Goal: Task Accomplishment & Management: Use online tool/utility

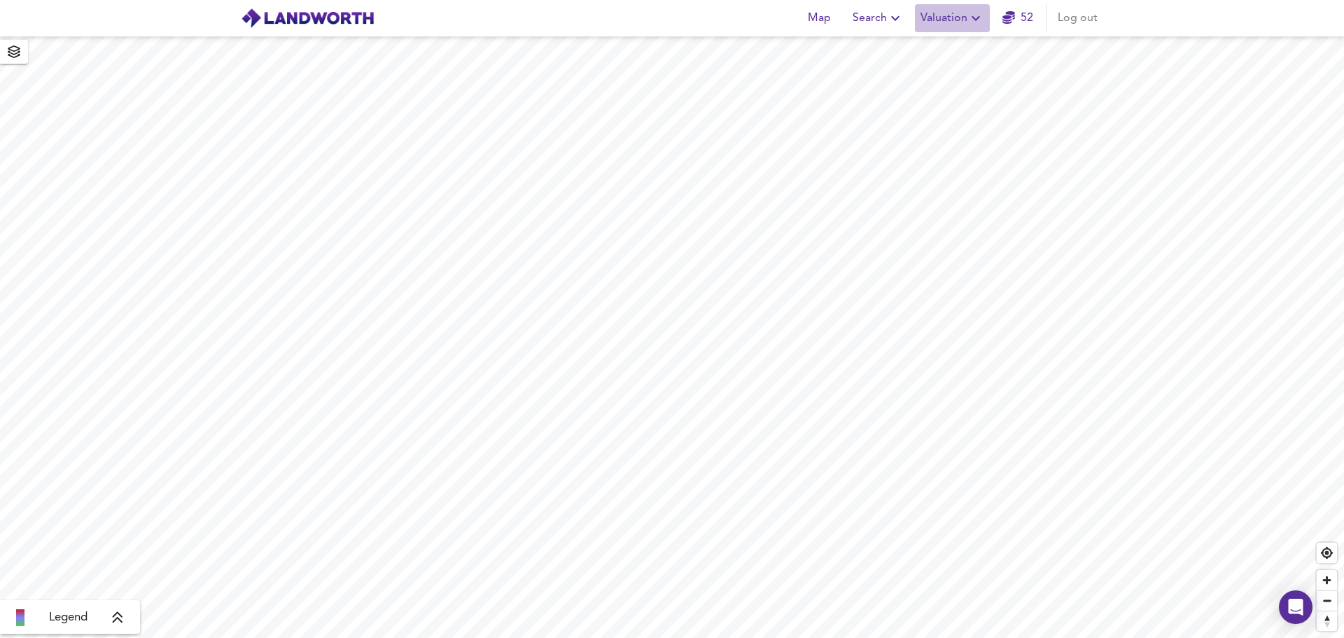
click at [974, 15] on icon "button" at bounding box center [975, 18] width 17 height 17
click at [960, 48] on li "New Valuation Report" at bounding box center [952, 50] width 167 height 25
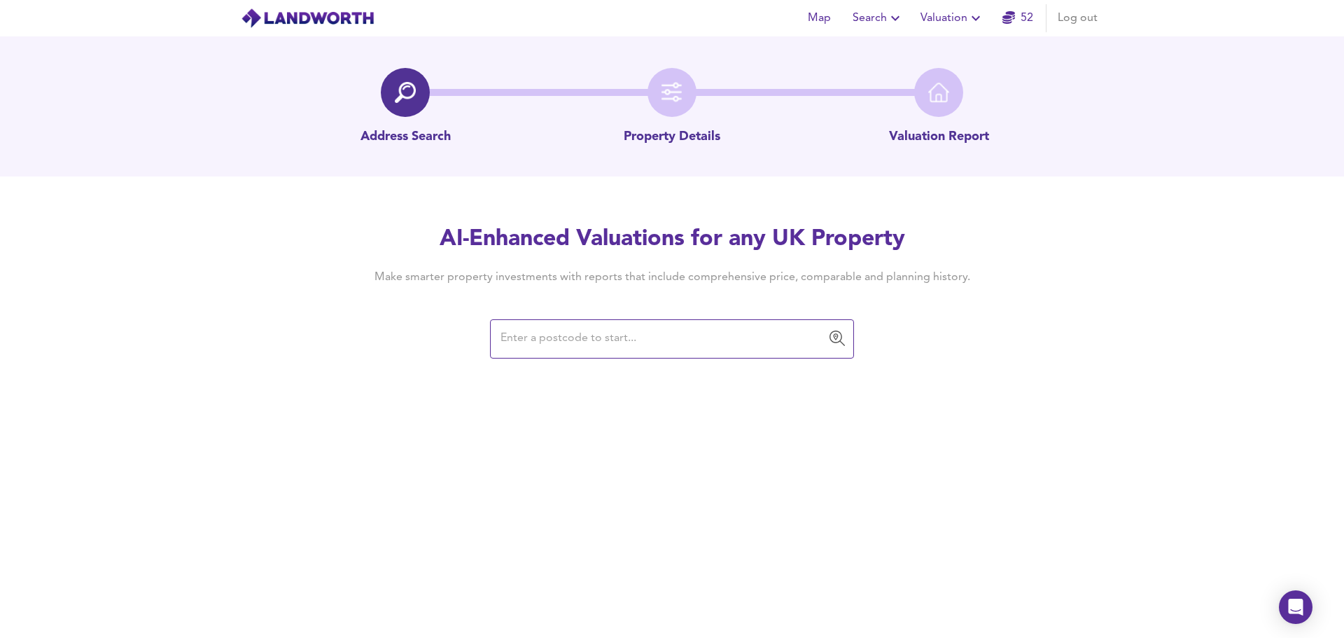
click at [524, 345] on input "text" at bounding box center [661, 338] width 330 height 27
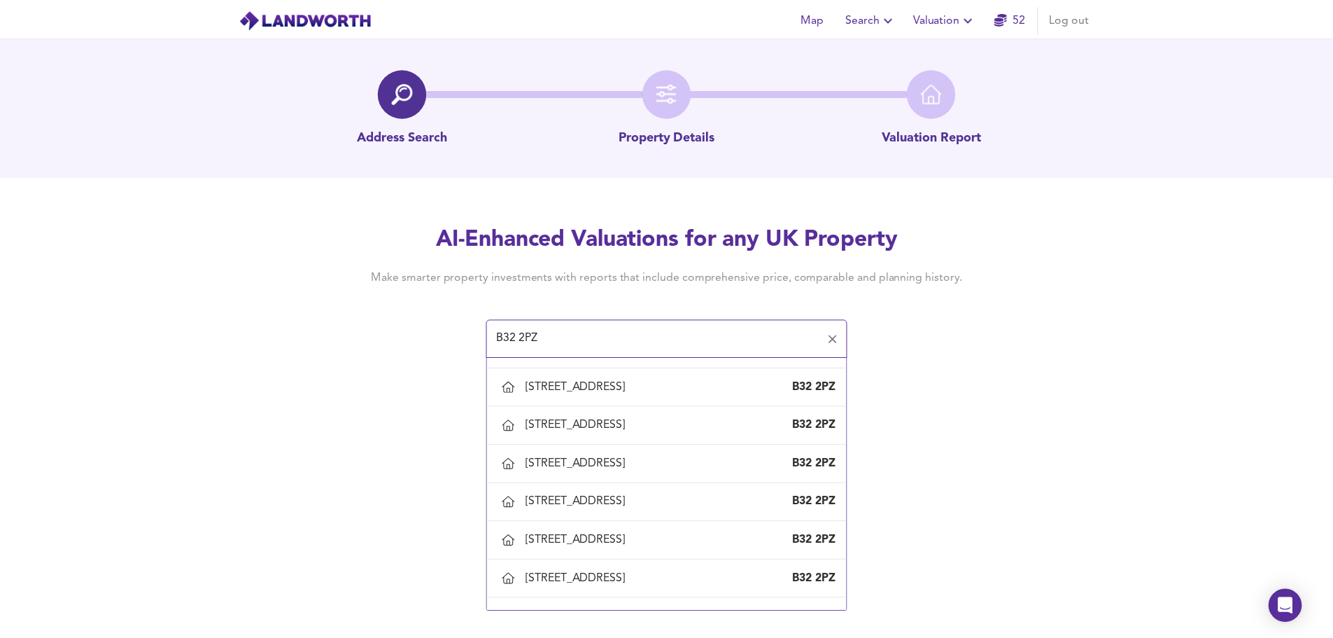
scroll to position [731, 0]
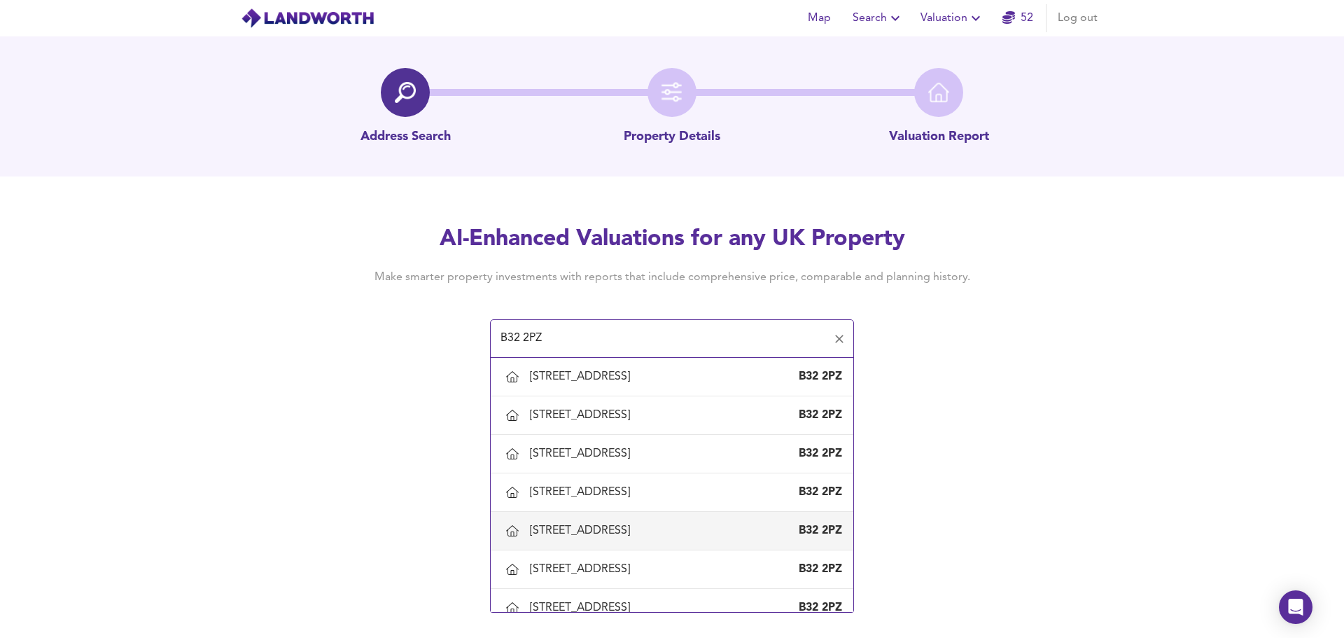
click at [694, 536] on div "[STREET_ADDRESS]" at bounding box center [686, 530] width 312 height 15
type input "[STREET_ADDRESS]"
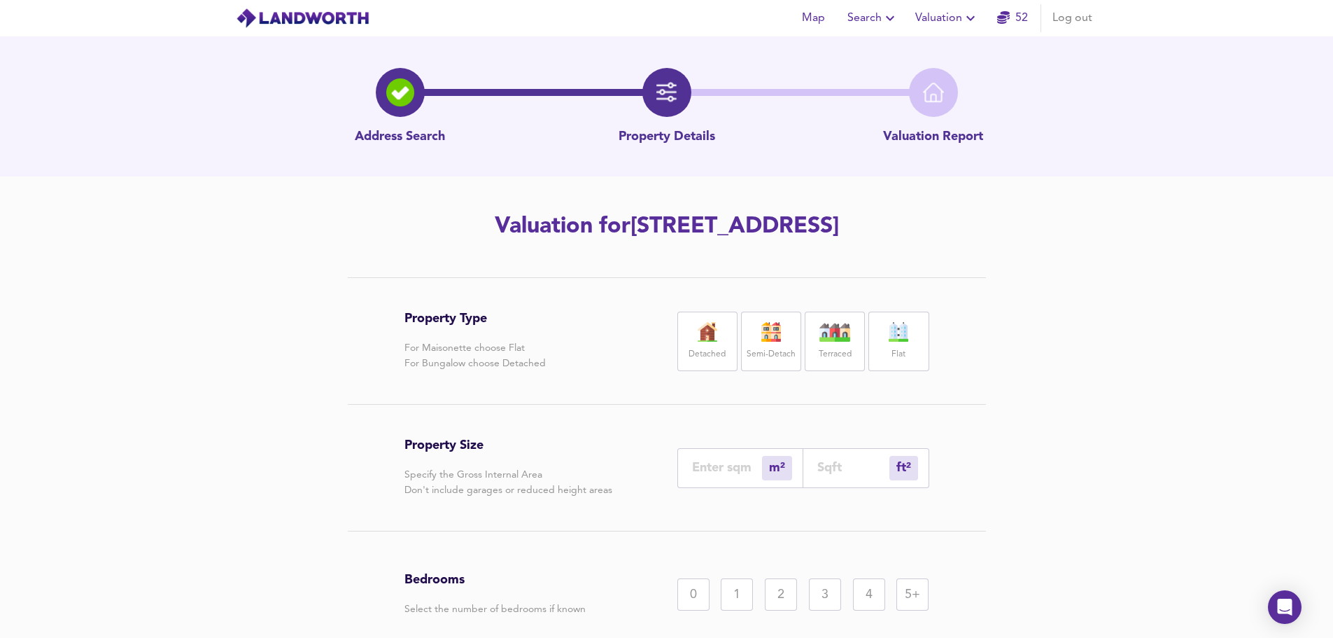
click at [821, 332] on img at bounding box center [834, 332] width 35 height 20
click at [831, 473] on input "number" at bounding box center [853, 467] width 72 height 15
type input "0"
type input "5"
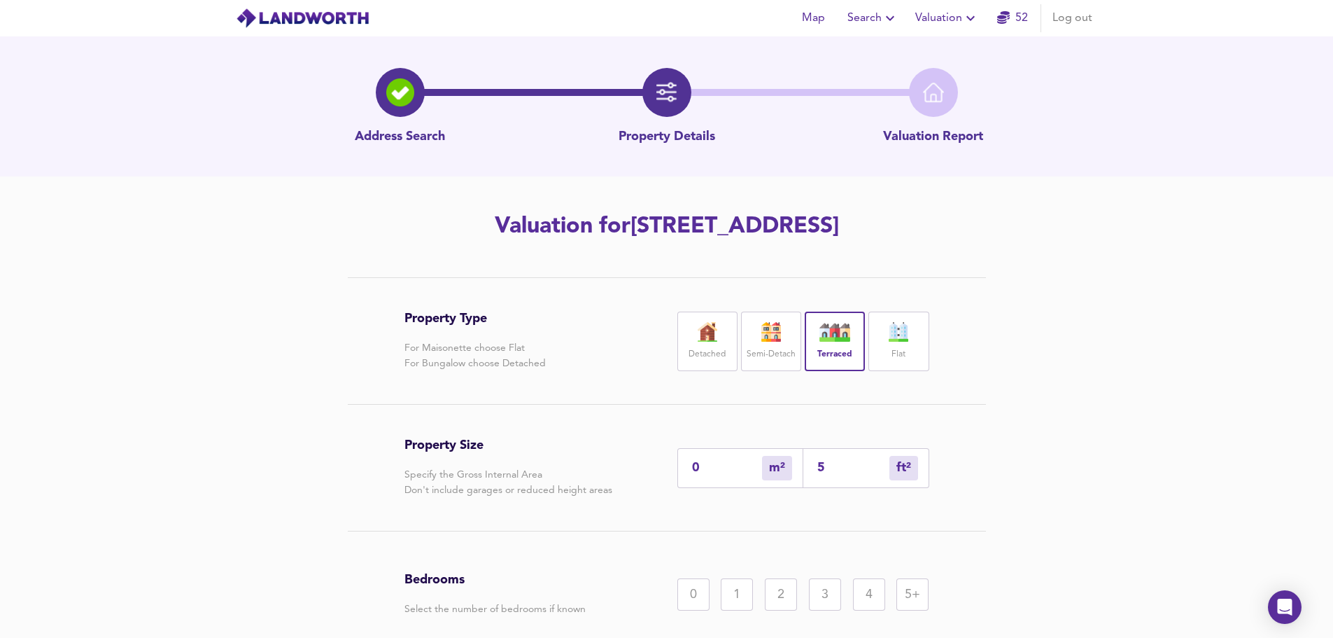
type input "55"
type input "52"
type input "559"
click at [779, 592] on div "2" at bounding box center [781, 594] width 32 height 32
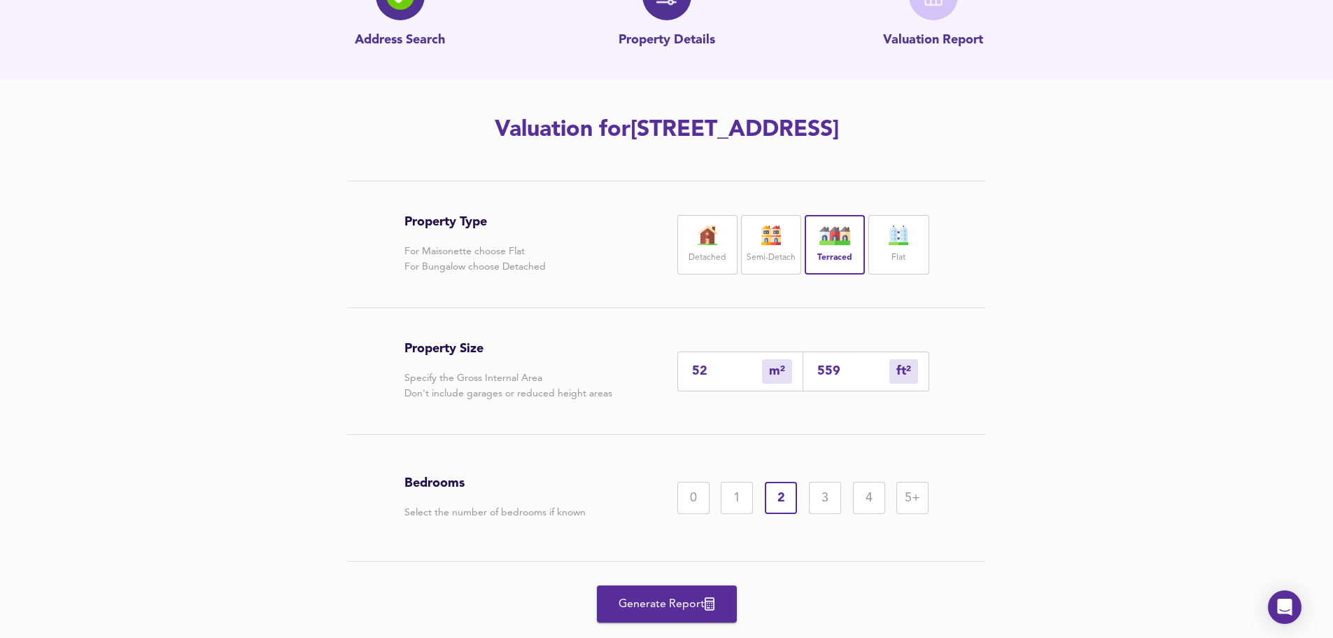
scroll to position [111, 0]
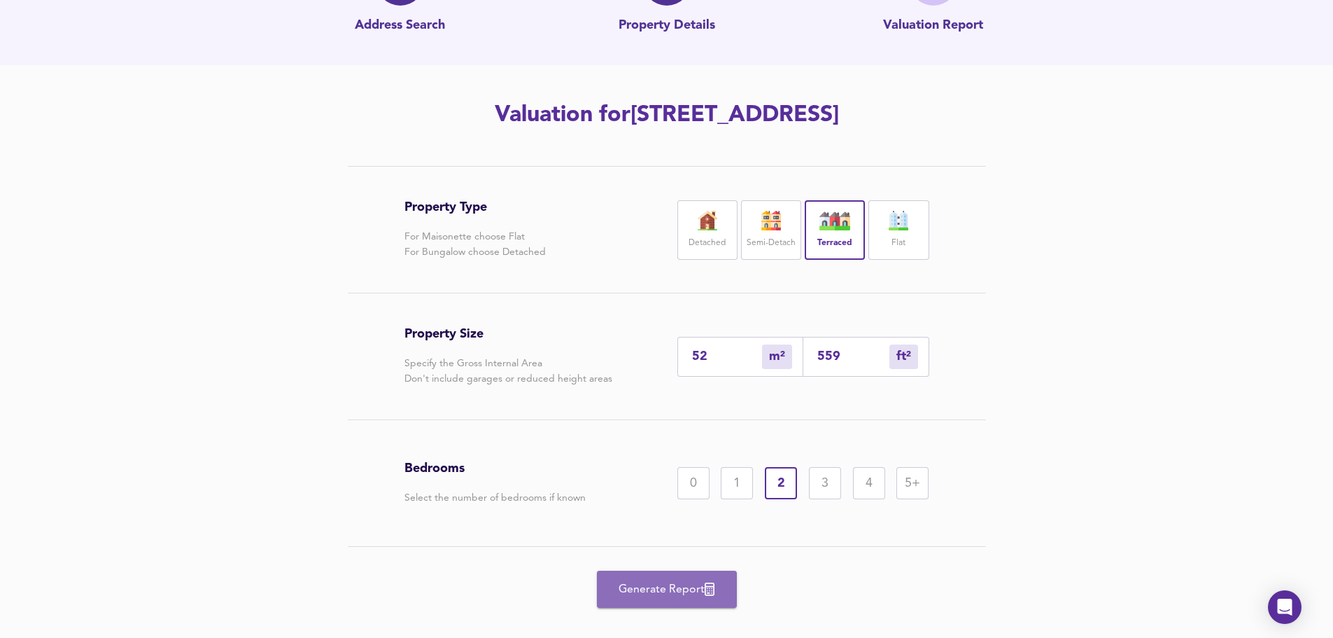
click at [666, 587] on span "Generate Report" at bounding box center [667, 590] width 112 height 20
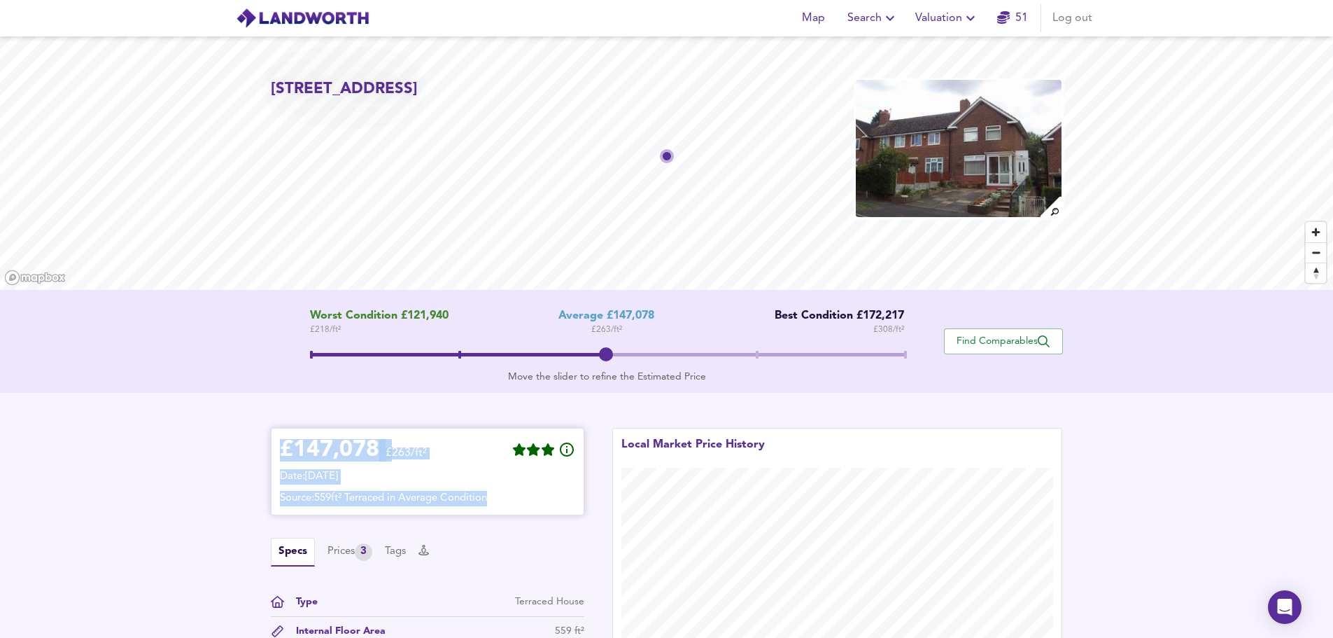
drag, startPoint x: 281, startPoint y: 444, endPoint x: 549, endPoint y: 493, distance: 273.2
click at [549, 493] on div "£ 147,078 £263/ft² Date: [DATE] Source: 559ft² Terraced in Average Condition" at bounding box center [427, 471] width 295 height 69
copy div "£ 147,078 £263/ft² Date: [DATE] Source: 559ft² Terraced in Average Condition"
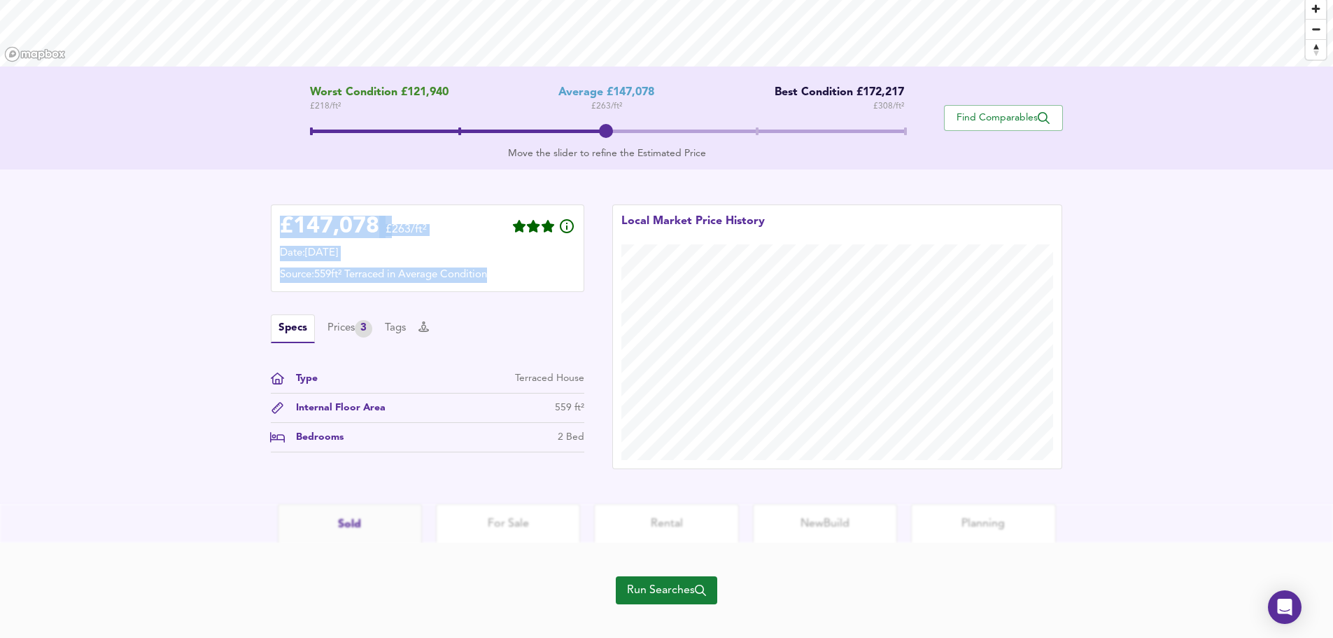
scroll to position [240, 0]
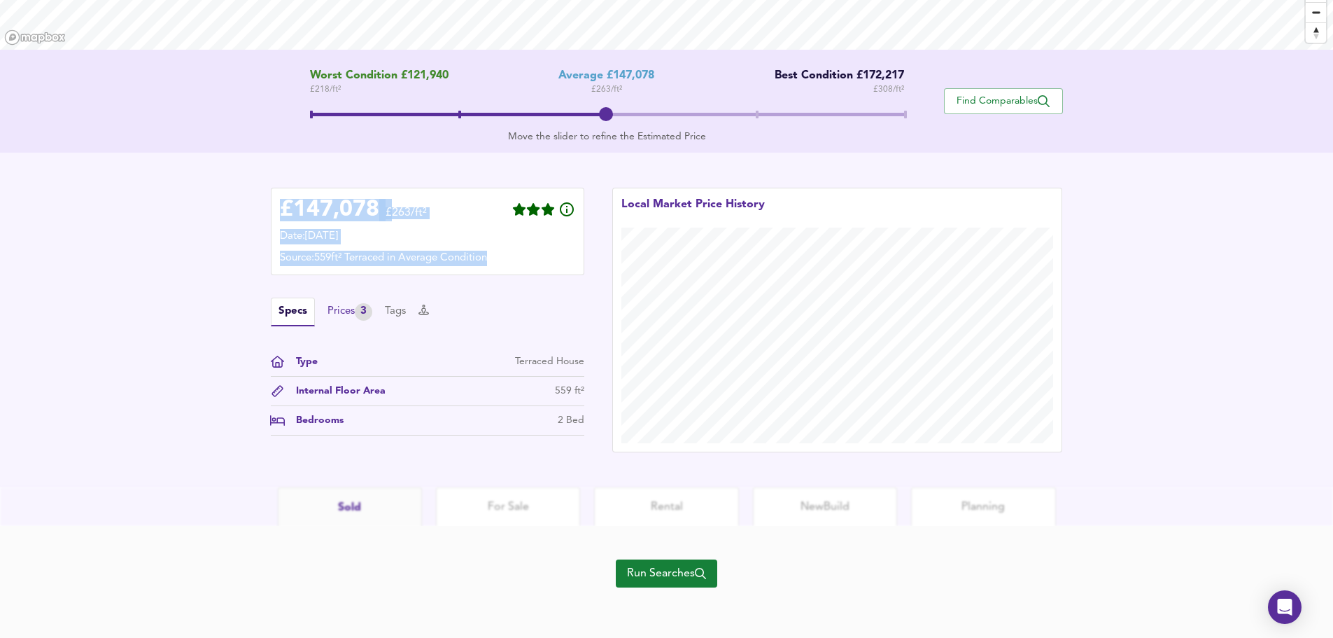
click at [339, 308] on div "Prices 3" at bounding box center [350, 311] width 45 height 17
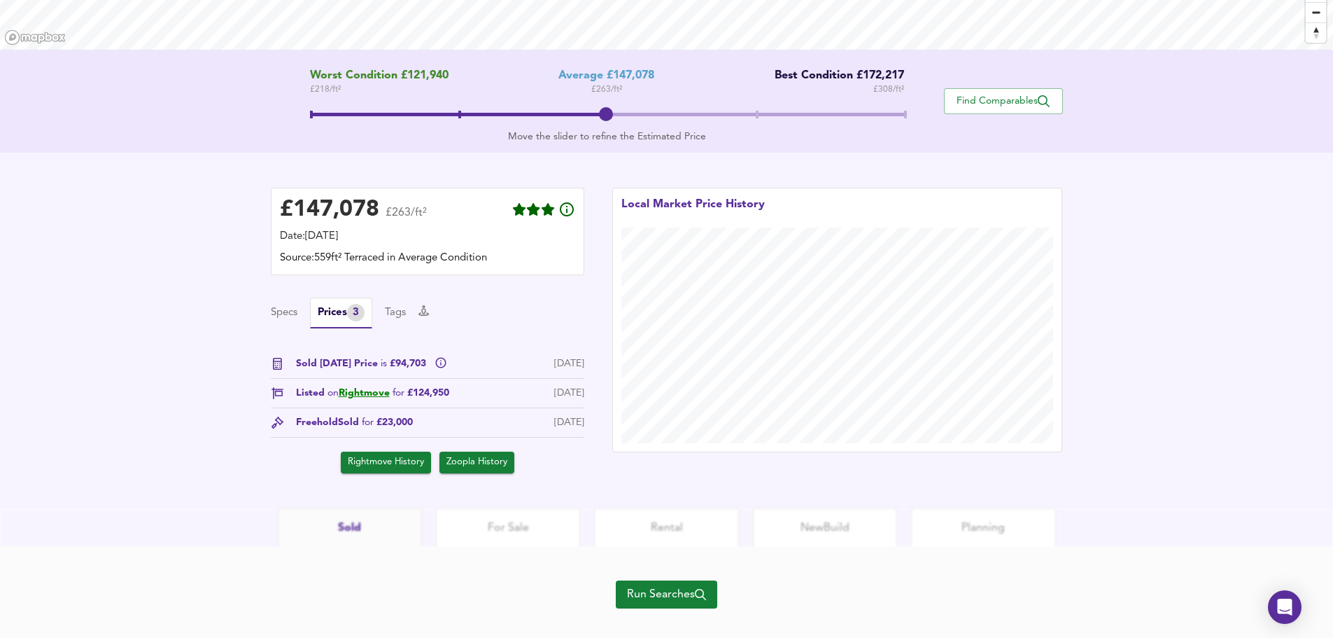
click at [1095, 241] on div "£ 147,078 £263/ft² Date: [DATE] Source: 559ft² Terraced in Average Condition Sp…" at bounding box center [666, 331] width 1333 height 356
click at [983, 97] on span "Find Comparables" at bounding box center [1004, 100] width 104 height 13
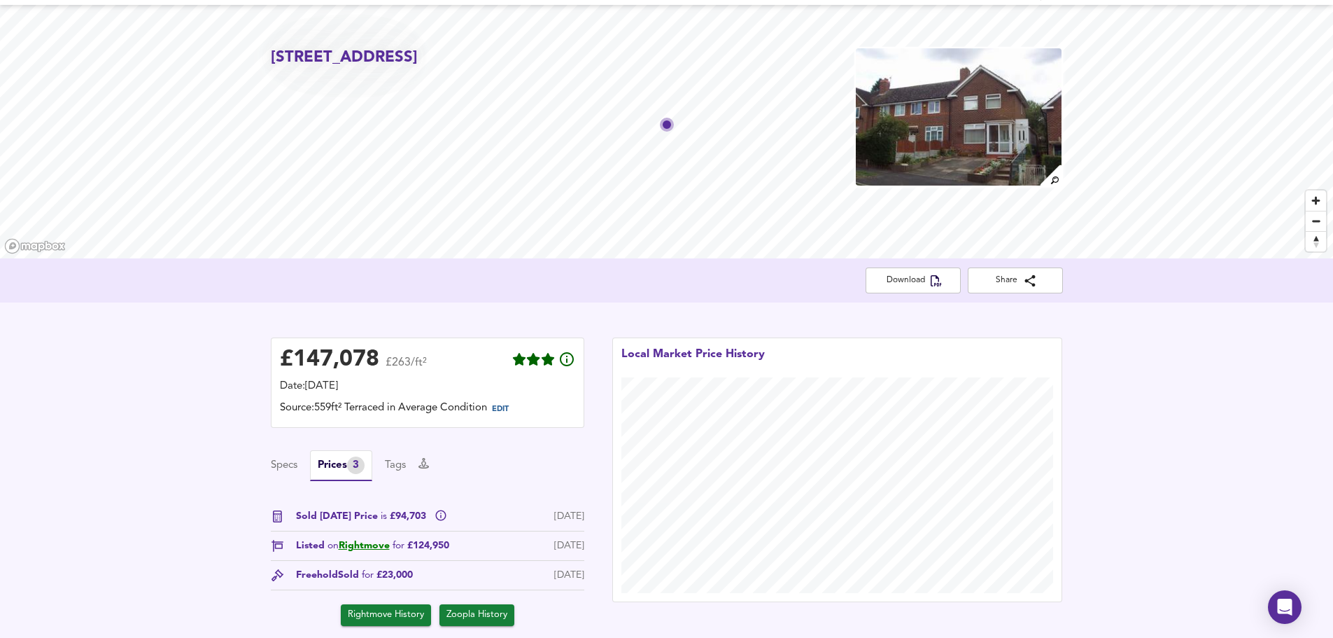
scroll to position [45, 0]
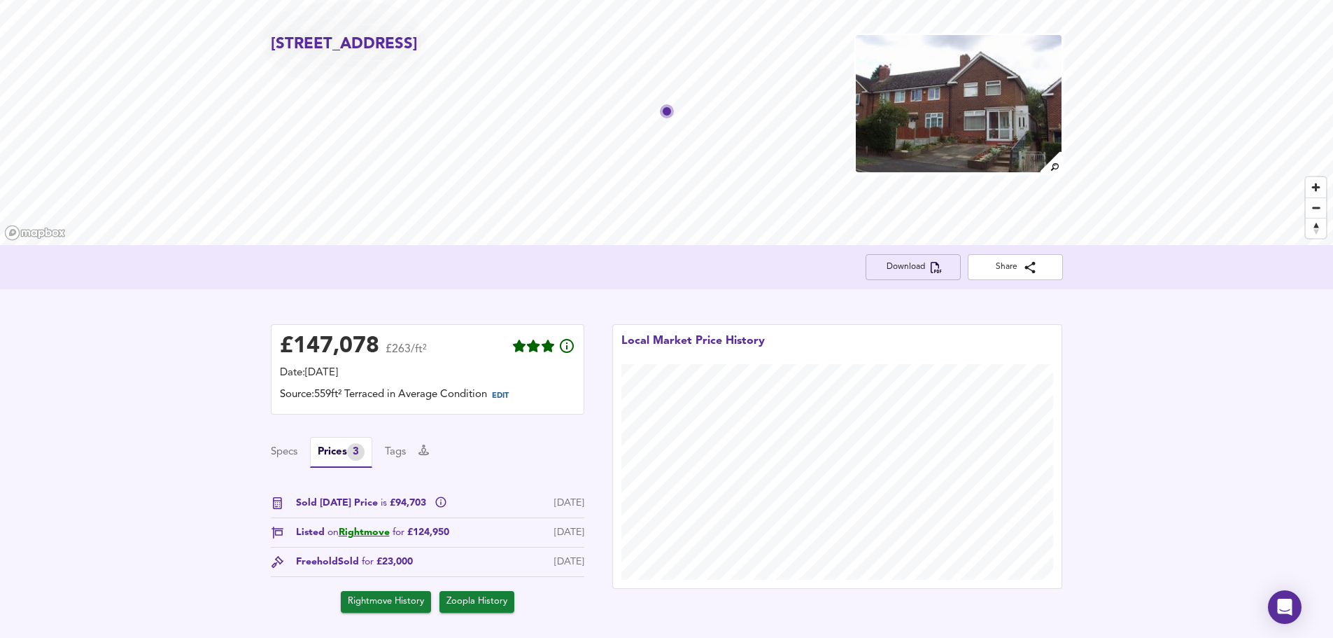
click at [901, 268] on span "Download" at bounding box center [913, 267] width 73 height 15
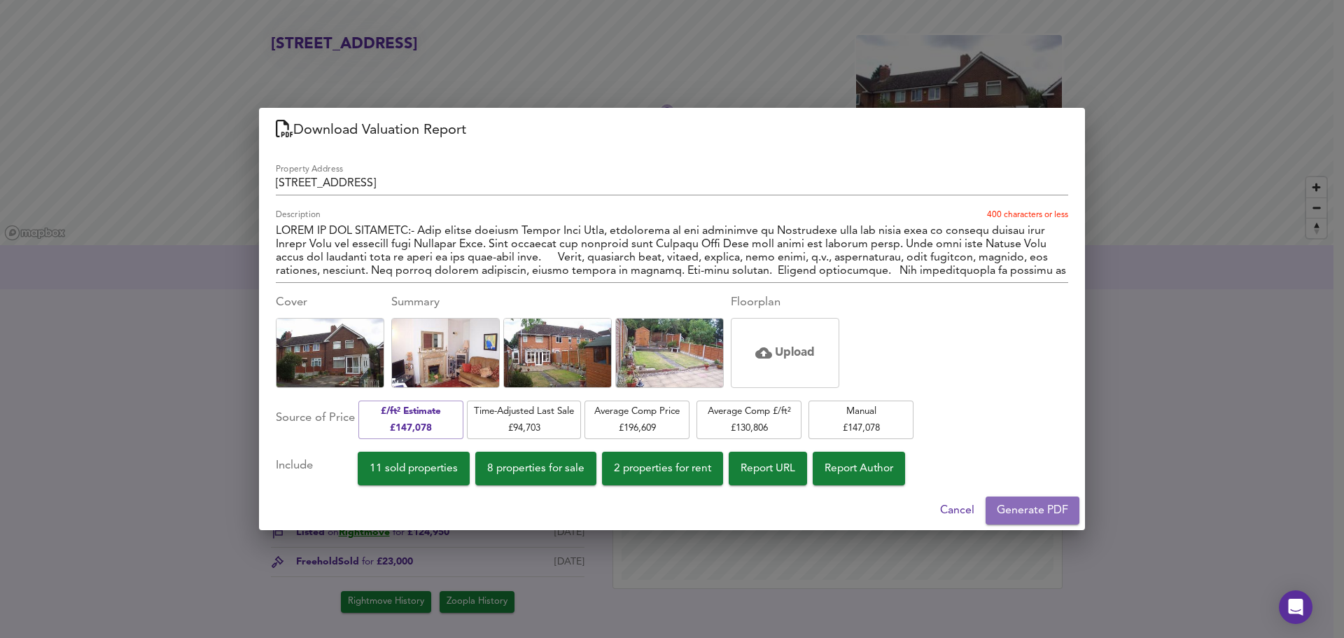
click at [1018, 510] on span "Generate PDF" at bounding box center [1032, 510] width 71 height 20
